Goal: Transaction & Acquisition: Purchase product/service

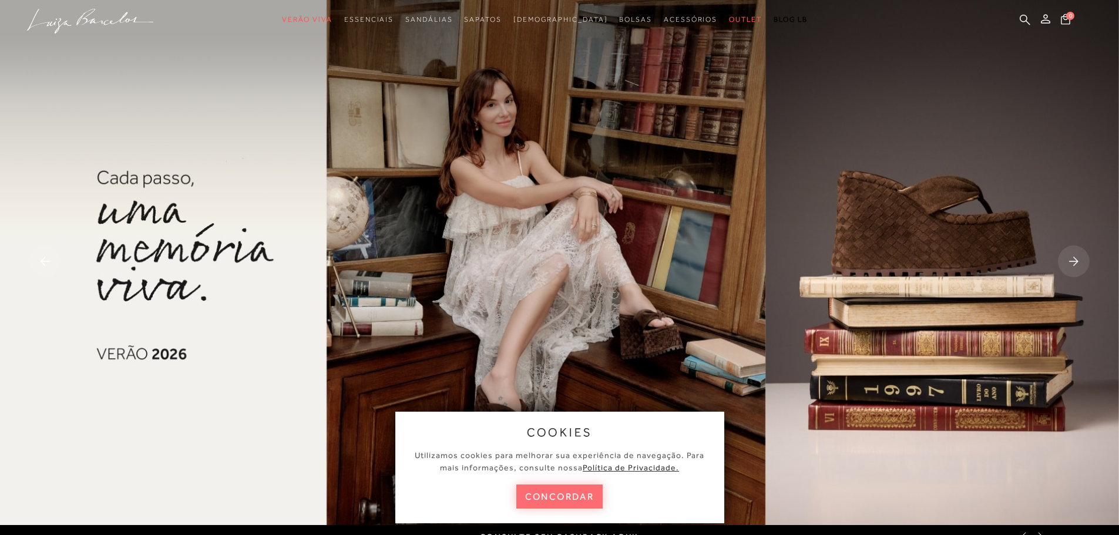
click at [569, 495] on button "concordar" at bounding box center [559, 496] width 87 height 24
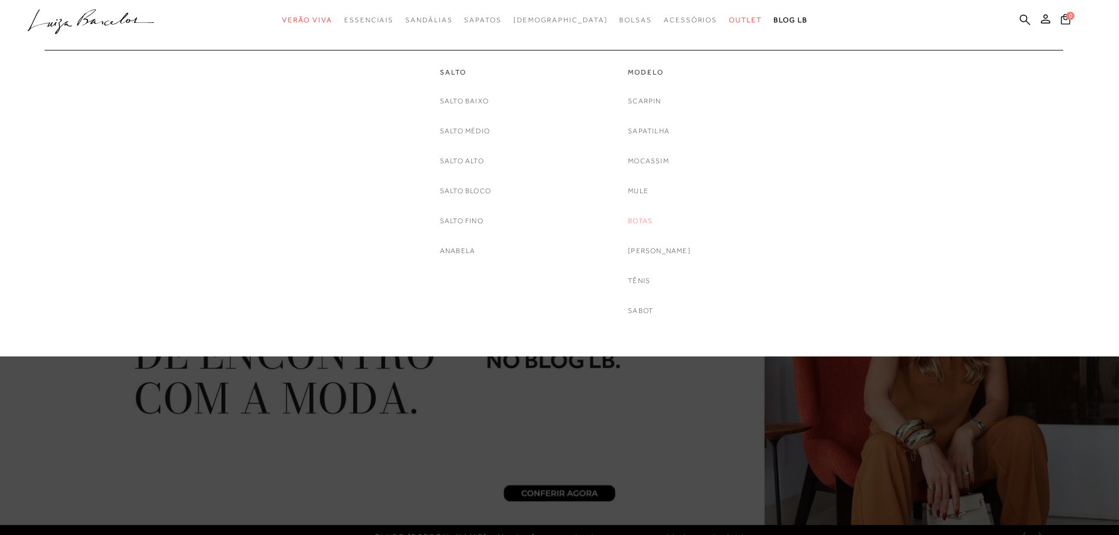
click at [652, 218] on link "Botas" at bounding box center [640, 221] width 25 height 12
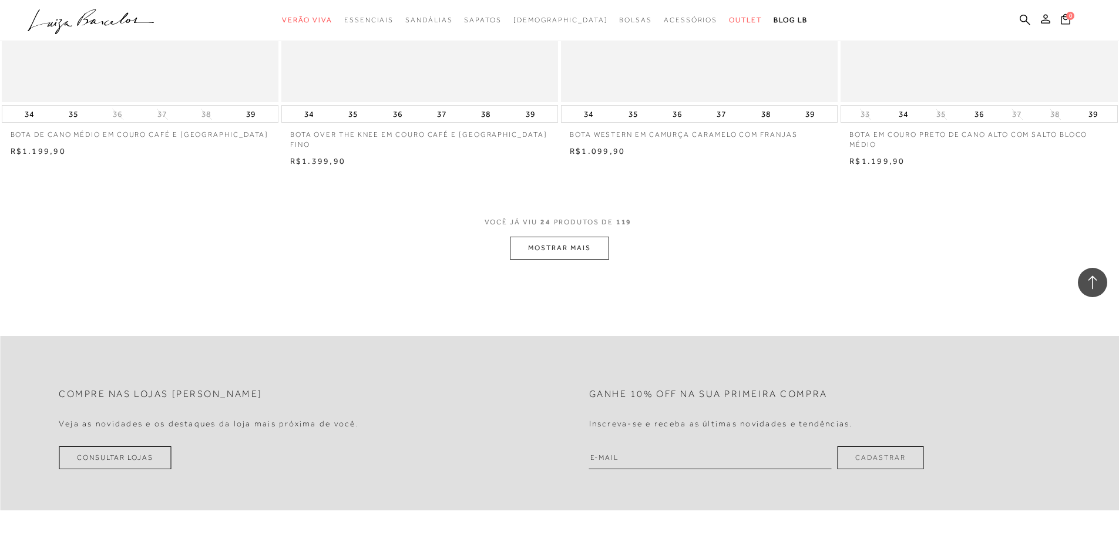
scroll to position [2850, 0]
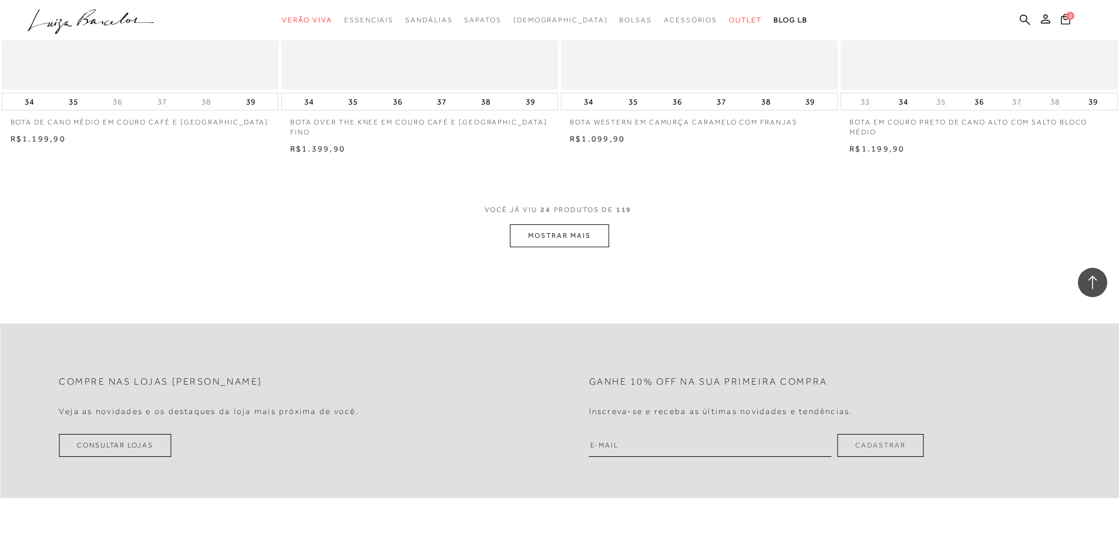
click at [549, 240] on button "MOSTRAR MAIS" at bounding box center [559, 235] width 99 height 23
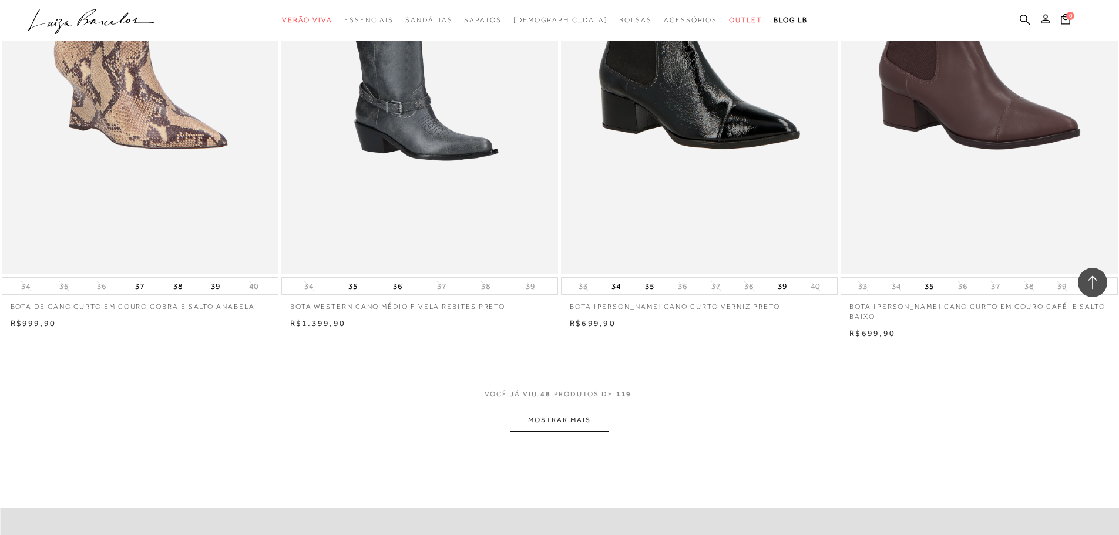
scroll to position [5595, 0]
click at [558, 408] on button "MOSTRAR MAIS" at bounding box center [559, 419] width 99 height 23
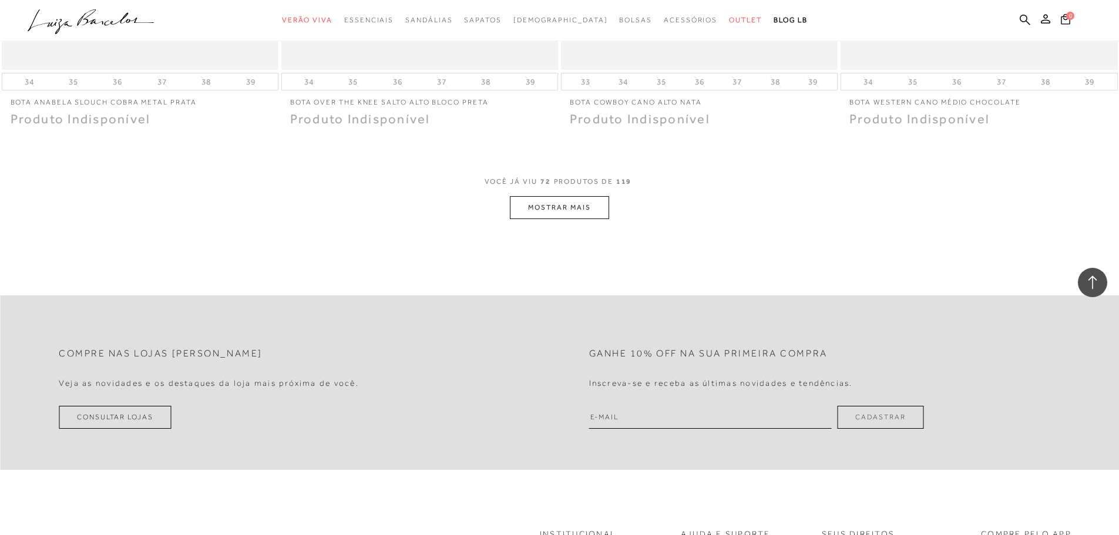
scroll to position [8728, 0]
click at [565, 205] on button "MOSTRAR MAIS" at bounding box center [559, 207] width 99 height 23
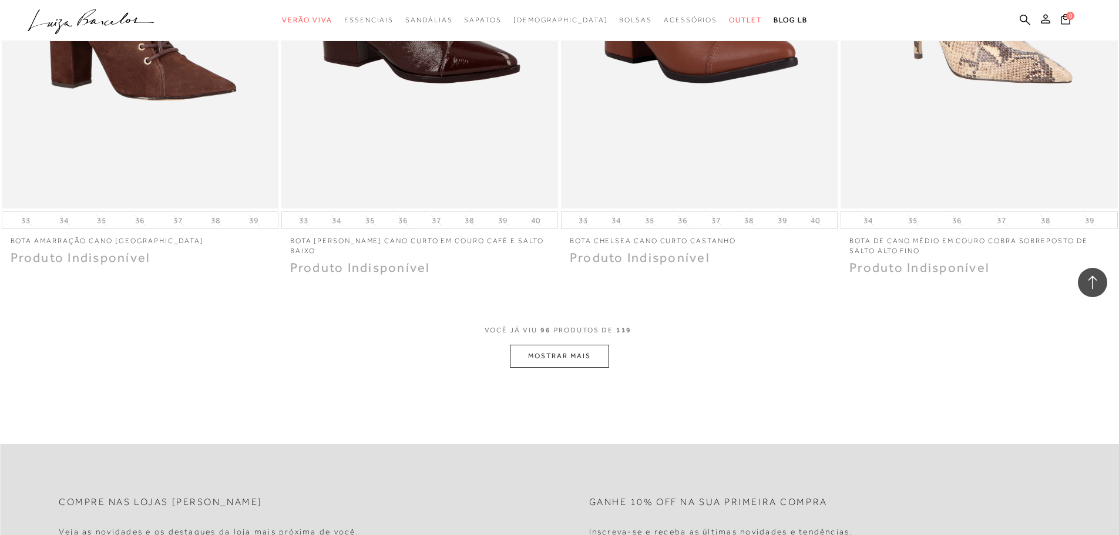
scroll to position [11340, 0]
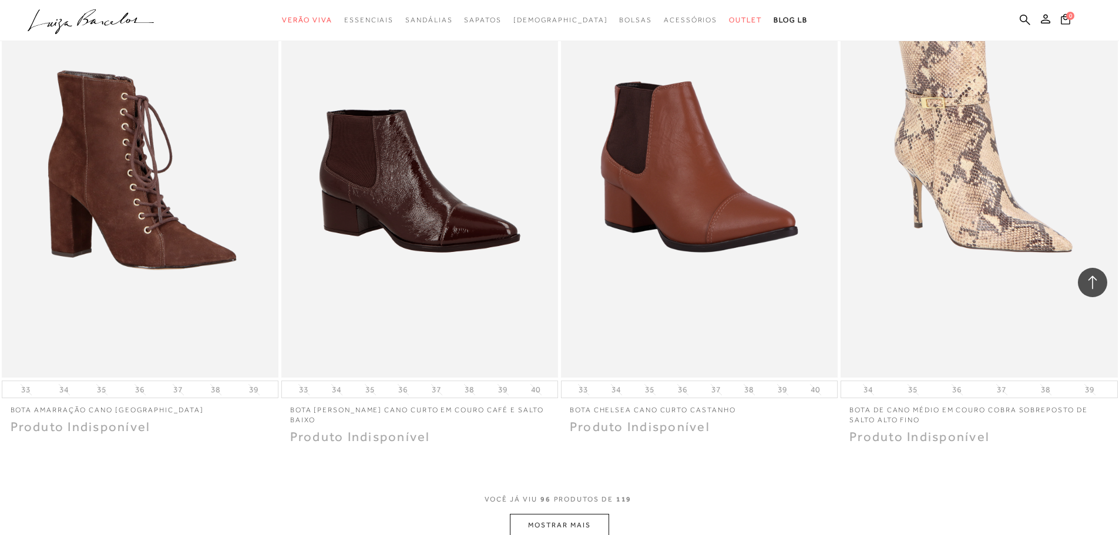
click at [554, 519] on button "MOSTRAR MAIS" at bounding box center [559, 525] width 99 height 23
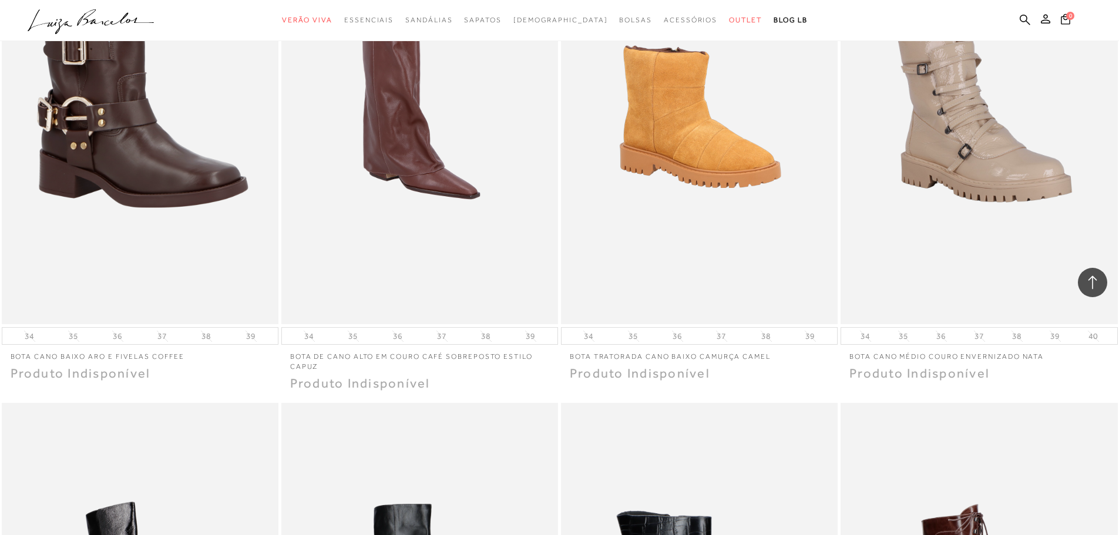
scroll to position [12389, 0]
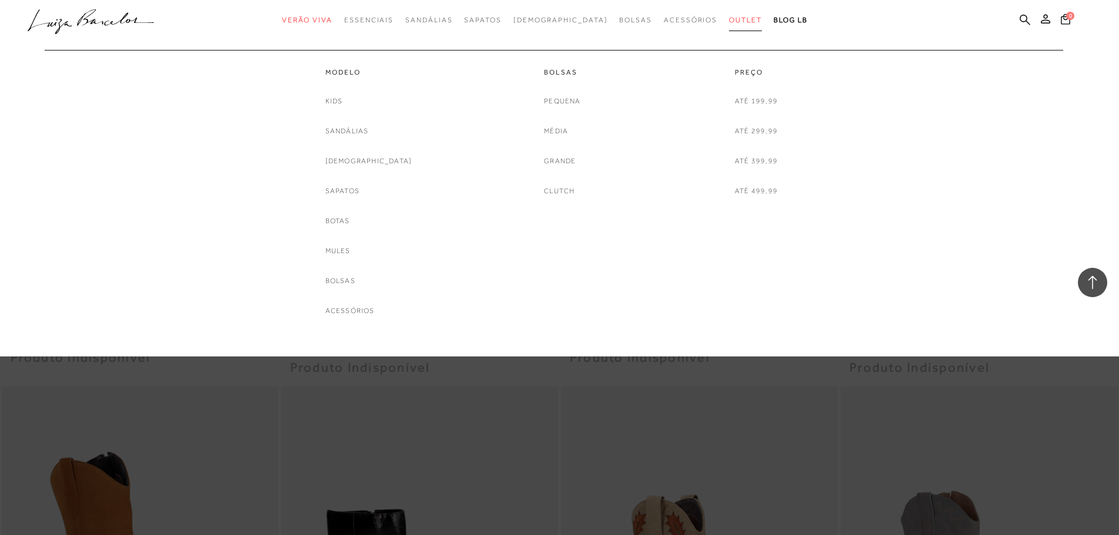
click at [729, 26] on link "Outlet" at bounding box center [745, 20] width 33 height 22
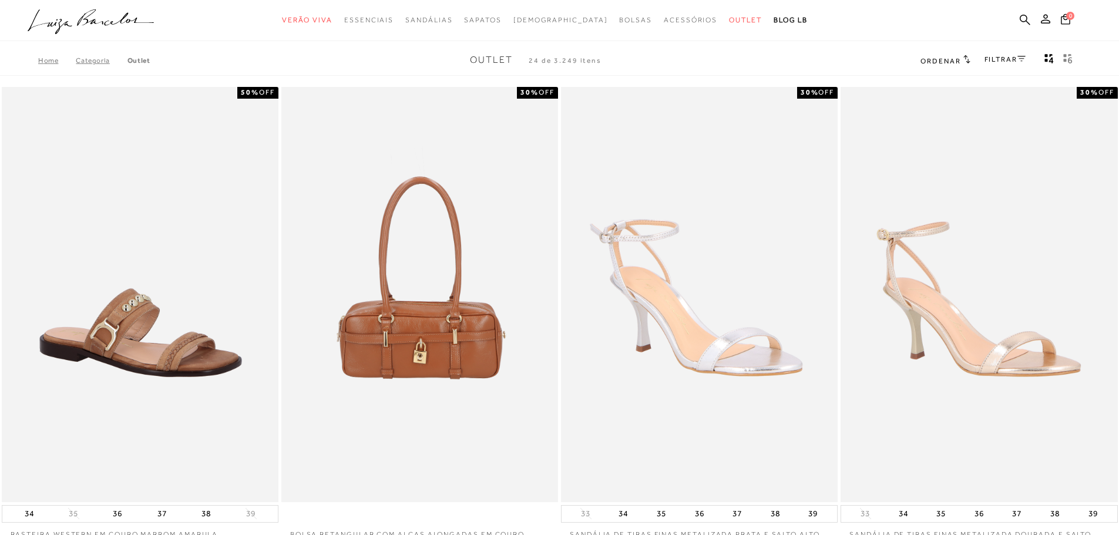
click at [938, 60] on span "Ordenar" at bounding box center [940, 61] width 40 height 8
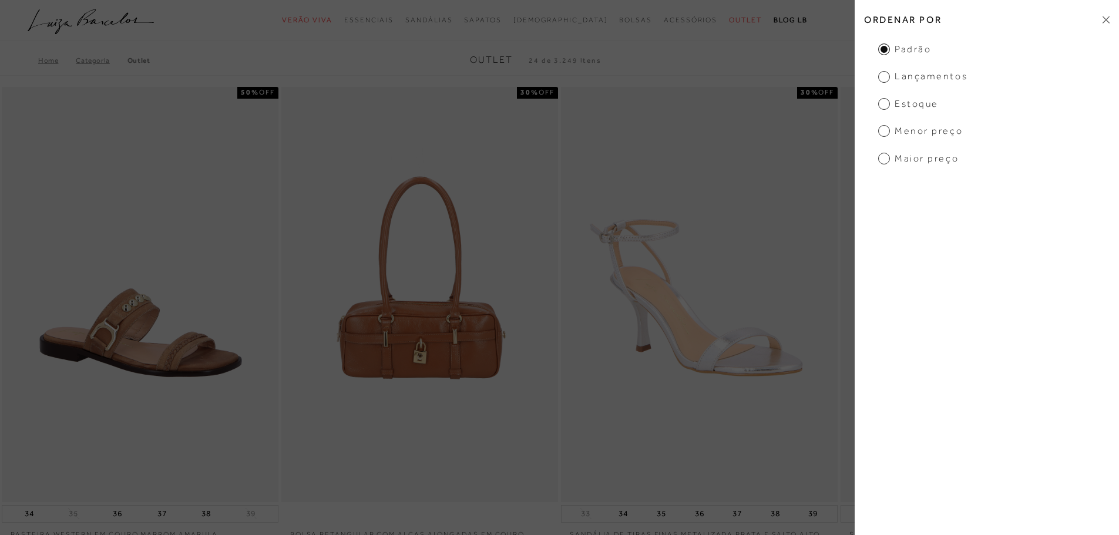
click at [905, 133] on span "Menor preço" at bounding box center [920, 130] width 85 height 13
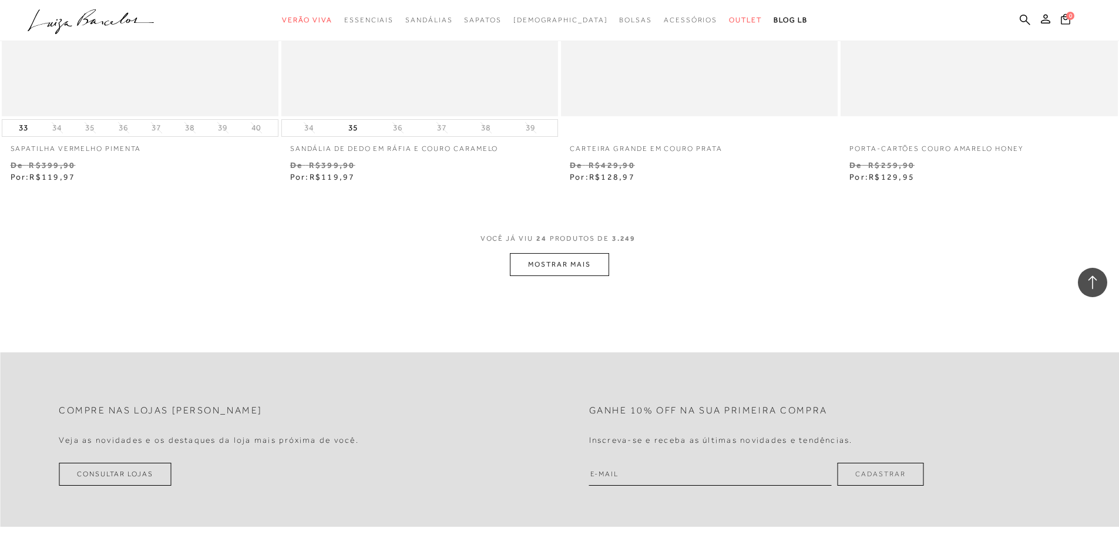
scroll to position [2866, 0]
click at [568, 266] on button "MOSTRAR MAIS" at bounding box center [559, 263] width 99 height 23
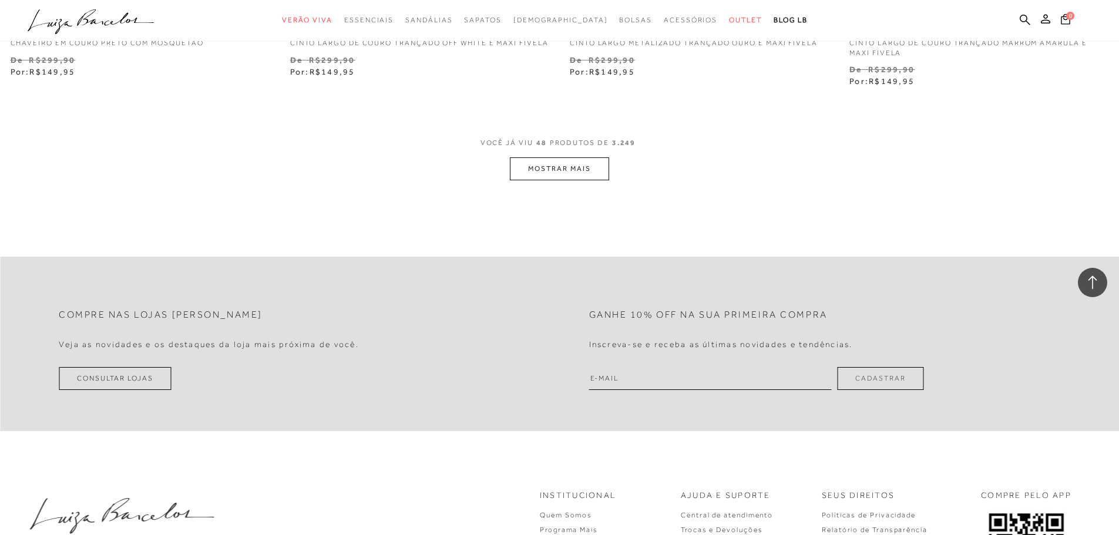
scroll to position [5955, 0]
click at [590, 179] on button "MOSTRAR MAIS" at bounding box center [559, 168] width 99 height 23
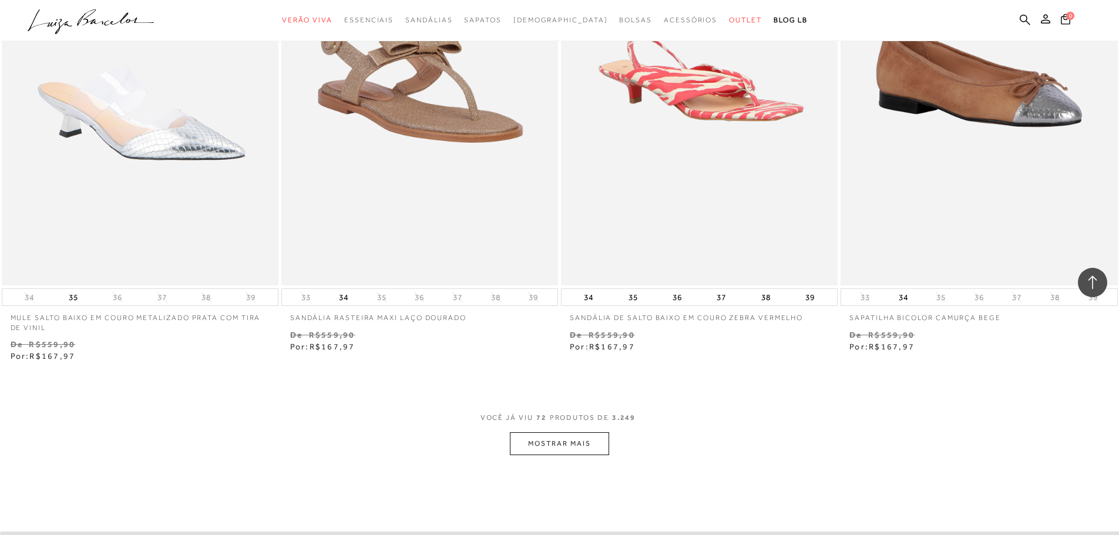
scroll to position [8673, 0]
click at [541, 455] on button "MOSTRAR MAIS" at bounding box center [559, 444] width 99 height 23
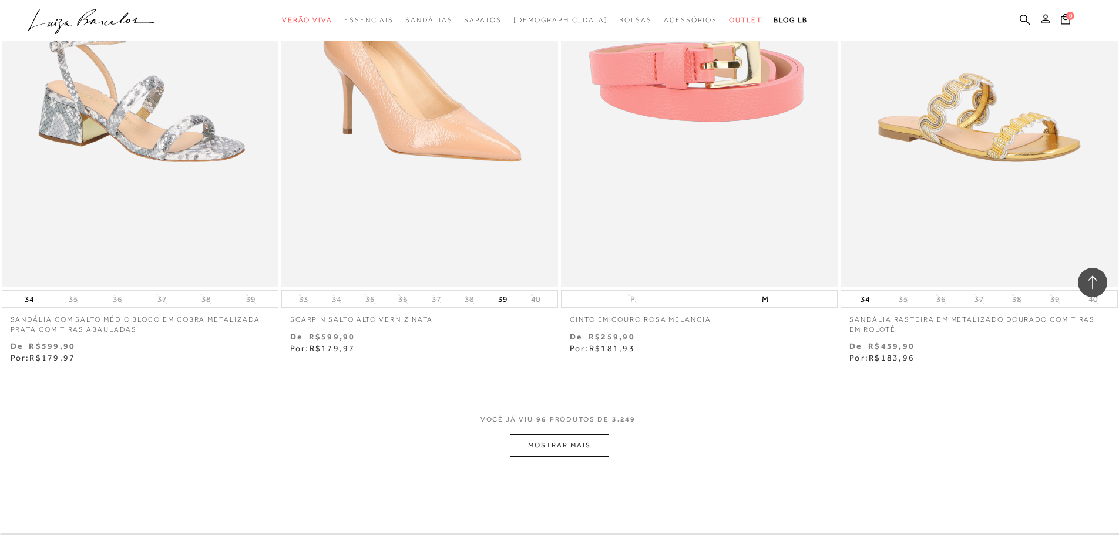
scroll to position [11667, 0]
click at [528, 452] on button "MOSTRAR MAIS" at bounding box center [559, 444] width 99 height 23
